Goal: Information Seeking & Learning: Learn about a topic

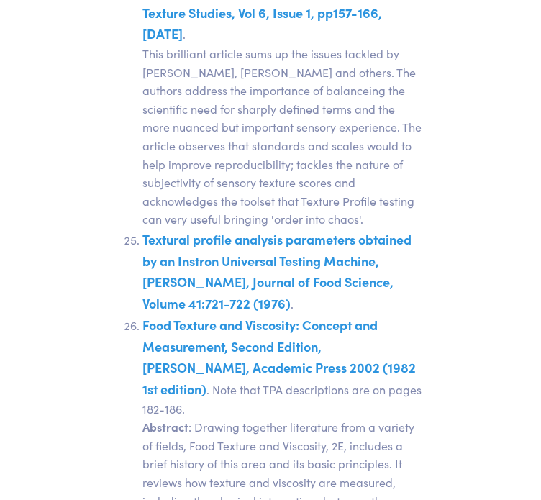
scroll to position [7053, 0]
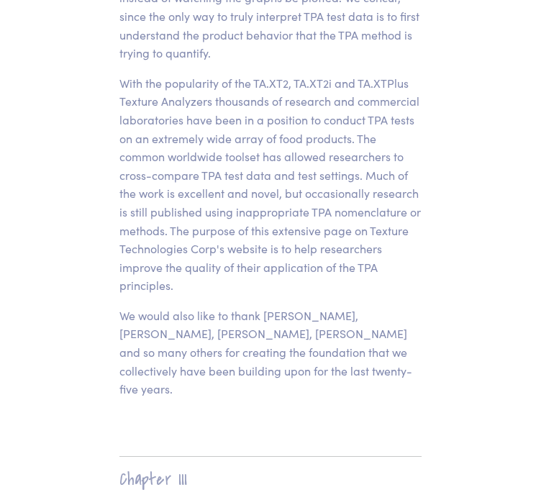
click at [281, 144] on p "With the popularity of the TA.XT2, TA.XT2i and TA.XTPlus Texture Analyzers thou…" at bounding box center [271, 184] width 320 height 221
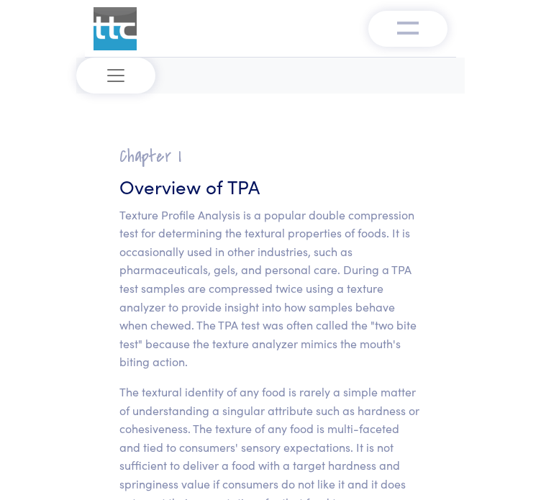
click at [275, 327] on p "Texture Profile Analysis is a popular double compression test for determining t…" at bounding box center [270, 289] width 302 height 166
drag, startPoint x: 276, startPoint y: 273, endPoint x: 283, endPoint y: 304, distance: 32.3
click at [276, 274] on p "Texture Profile Analysis is a popular double compression test for determining t…" at bounding box center [270, 289] width 302 height 166
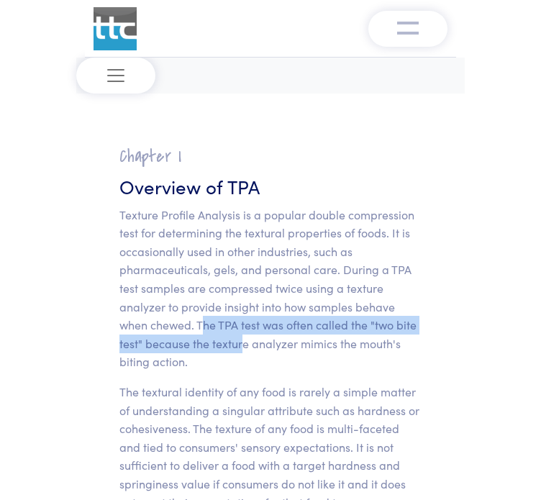
drag, startPoint x: 201, startPoint y: 322, endPoint x: 294, endPoint y: 369, distance: 104.9
click at [245, 353] on p "Texture Profile Analysis is a popular double compression test for determining t…" at bounding box center [270, 289] width 302 height 166
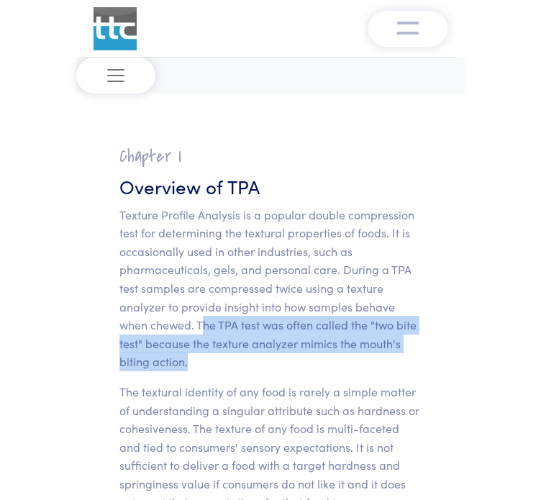
click at [297, 369] on p "Texture Profile Analysis is a popular double compression test for determining t…" at bounding box center [270, 289] width 302 height 166
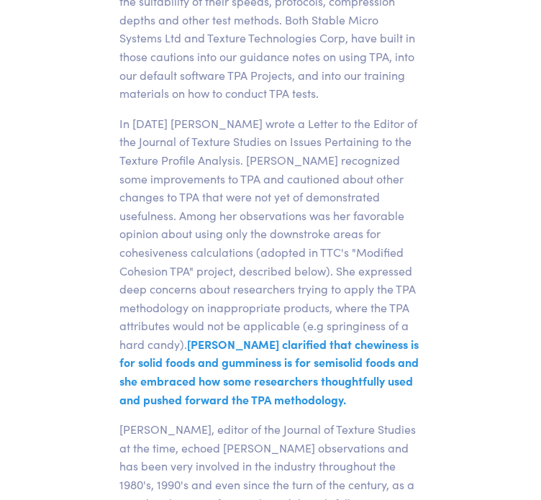
scroll to position [6438, 0]
